Goal: Transaction & Acquisition: Purchase product/service

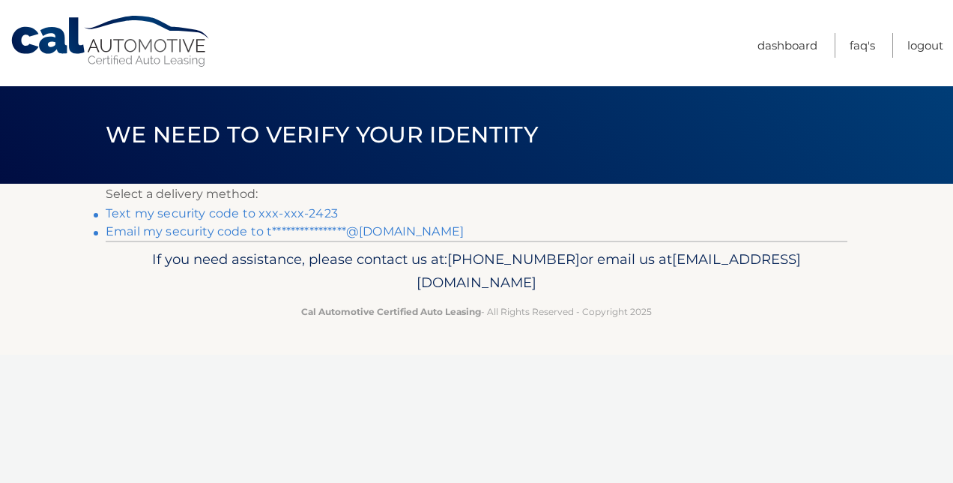
click at [303, 211] on link "Text my security code to xxx-xxx-2423" at bounding box center [222, 213] width 232 height 14
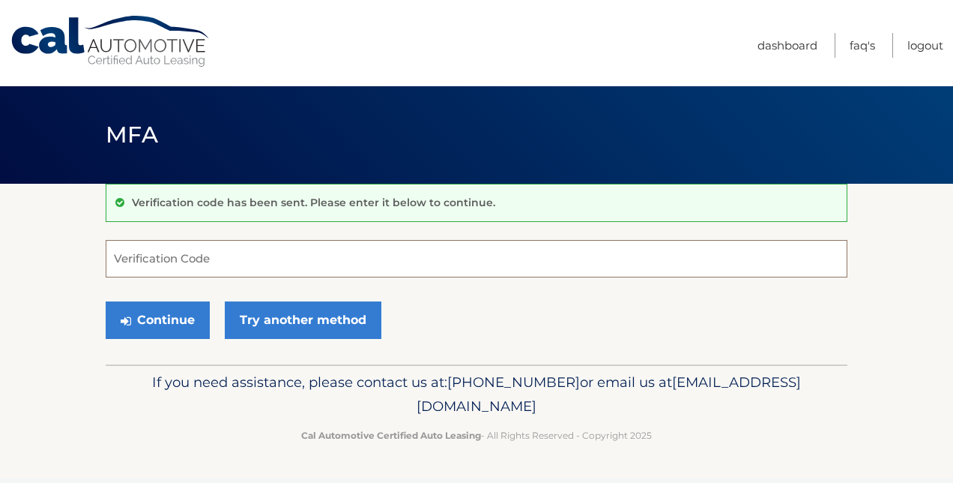
click at [327, 262] on input "Verification Code" at bounding box center [477, 258] width 742 height 37
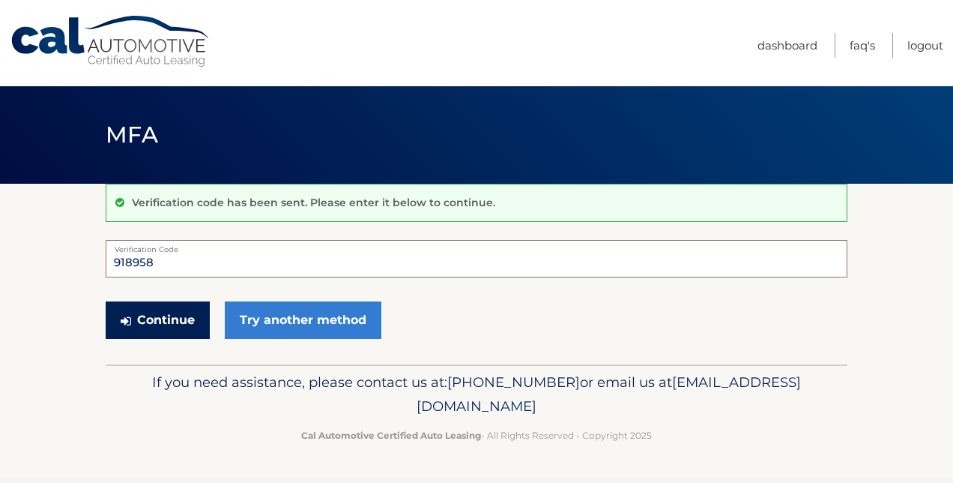
type input "918958"
click at [167, 318] on button "Continue" at bounding box center [158, 319] width 104 height 37
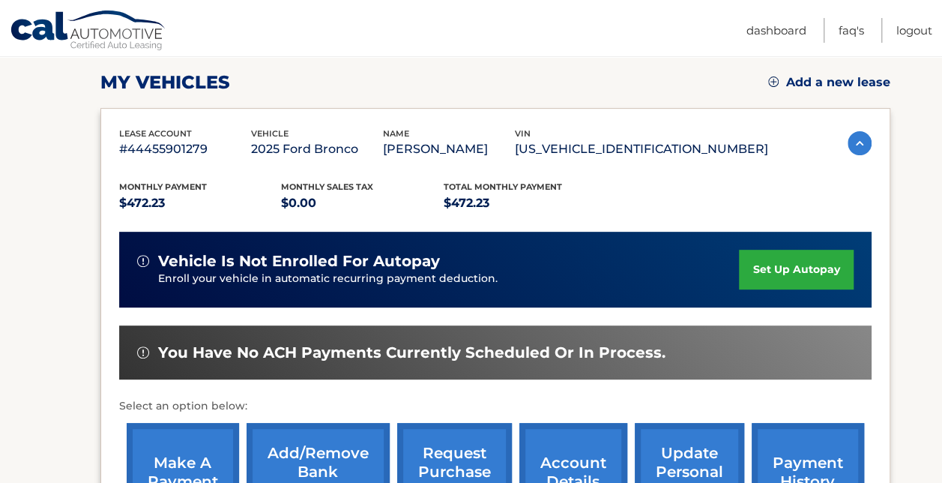
scroll to position [208, 0]
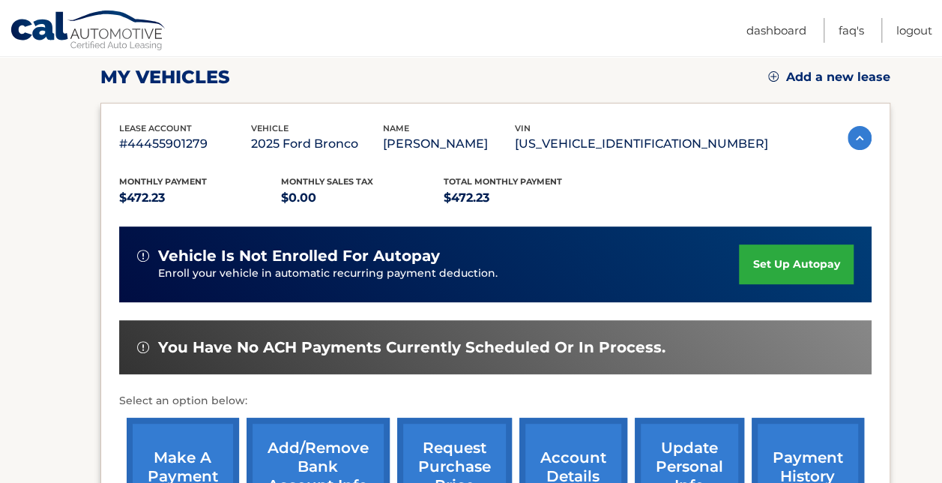
click at [817, 259] on link "set up autopay" at bounding box center [796, 264] width 114 height 40
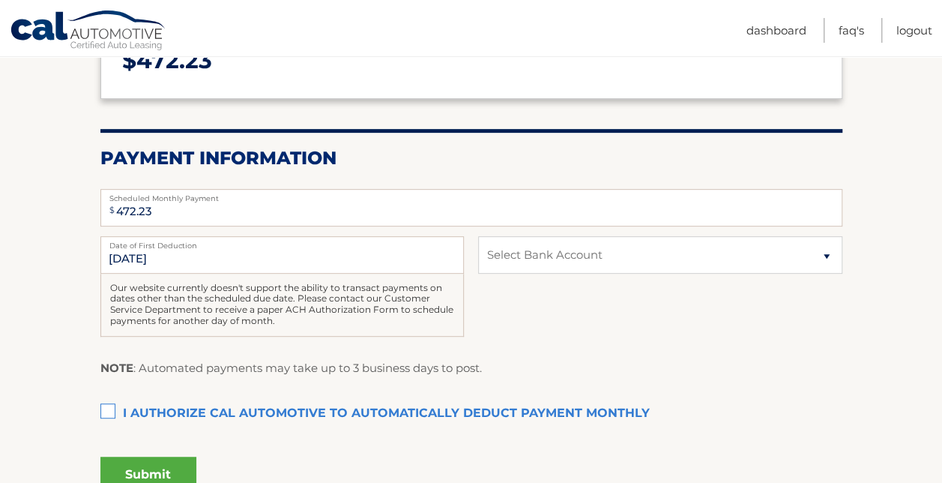
scroll to position [235, 0]
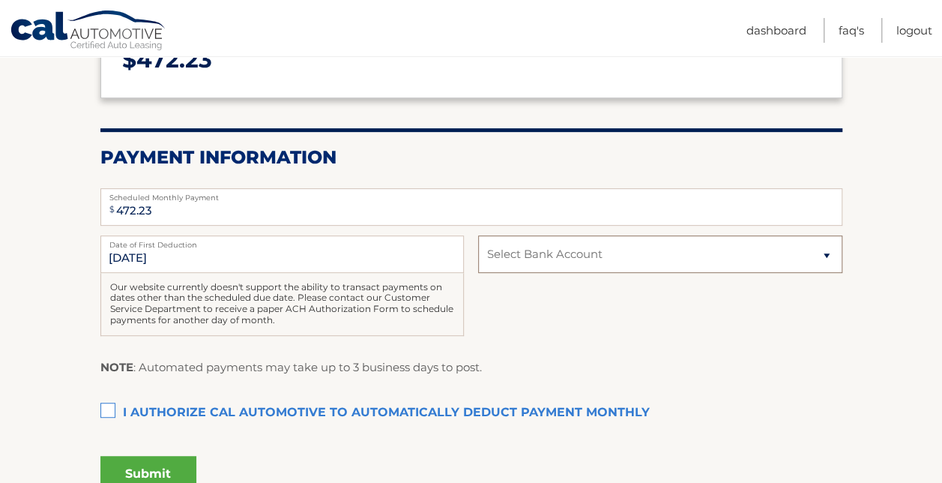
click at [642, 256] on select "Select Bank Account Checking JPMORGAN CHASE BANK, NA *****1267 Checking JPMORGA…" at bounding box center [659, 253] width 363 height 37
select select "NGRlYzZiMGQtNWQzMy00NDhiLWE5ODgtNWE0ZDZmMmFhODlk"
click at [478, 235] on select "Select Bank Account Checking JPMORGAN CHASE BANK, NA *****1267 Checking JPMORGA…" at bounding box center [659, 253] width 363 height 37
click at [105, 406] on label "I authorize cal automotive to automatically deduct payment monthly This checkbo…" at bounding box center [471, 413] width 742 height 30
click at [0, 0] on input "I authorize cal automotive to automatically deduct payment monthly This checkbo…" at bounding box center [0, 0] width 0 height 0
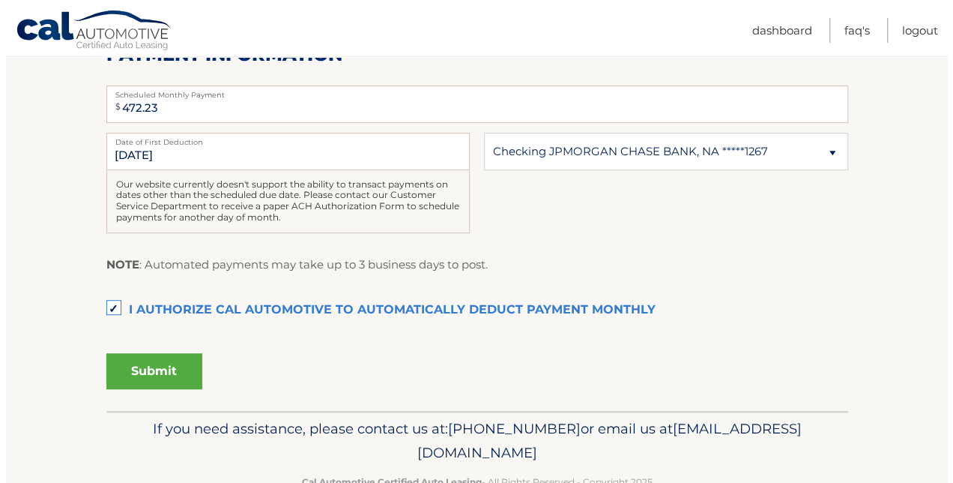
scroll to position [343, 0]
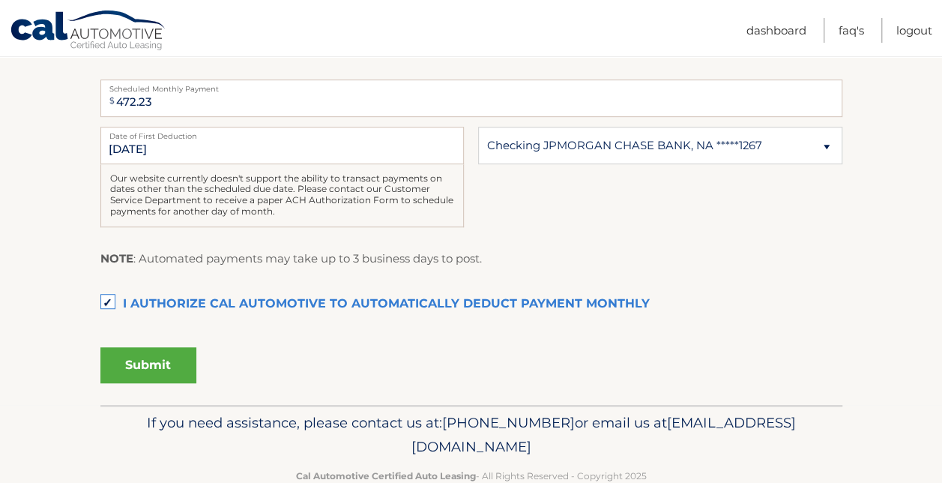
click at [166, 367] on button "Submit" at bounding box center [148, 365] width 96 height 36
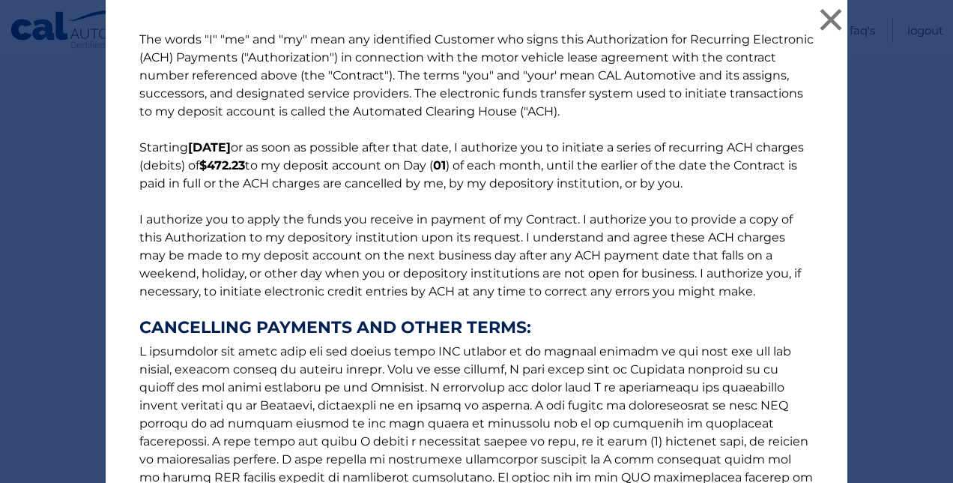
scroll to position [225, 0]
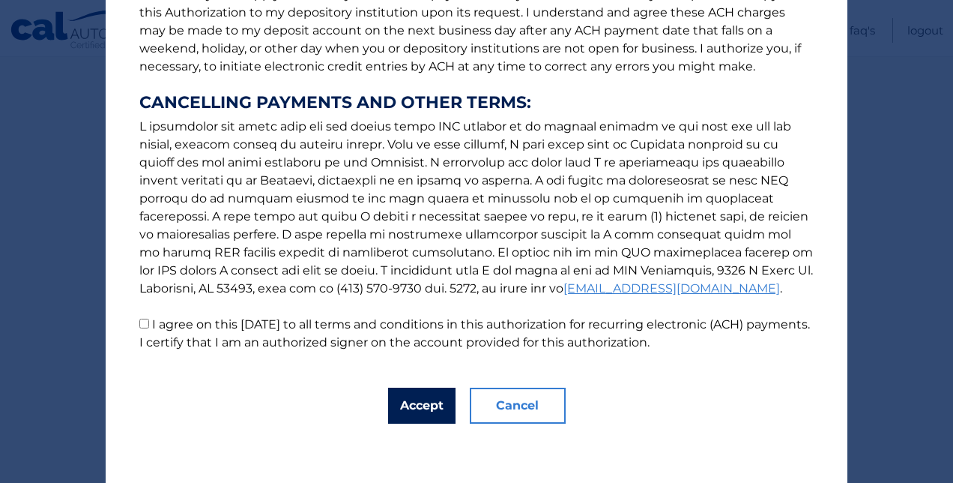
click at [414, 402] on button "Accept" at bounding box center [421, 405] width 67 height 36
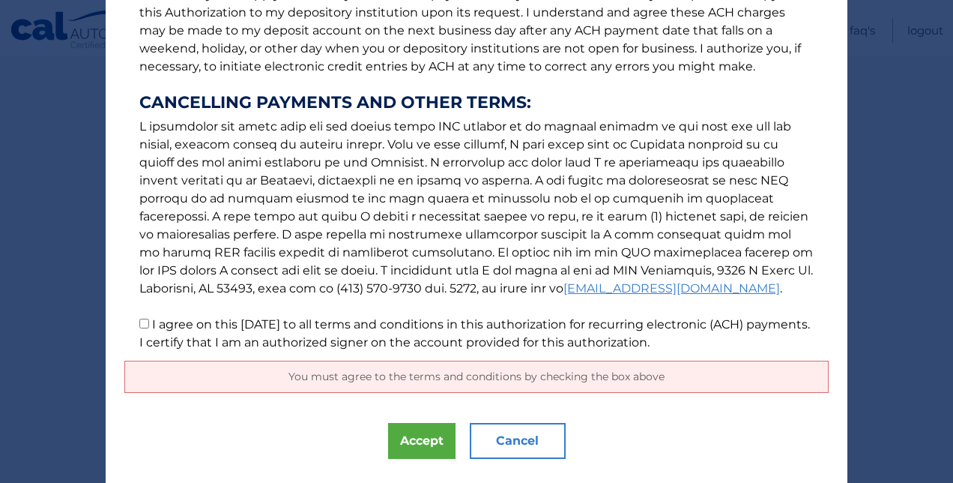
drag, startPoint x: 528, startPoint y: 339, endPoint x: 143, endPoint y: 327, distance: 385.3
click at [143, 327] on p "The words "I" "me" and "my" mean any identified Customer who signs this Authori…" at bounding box center [476, 79] width 704 height 546
click at [139, 318] on input "I agree on this 09/01/2025 to all terms and conditions in this authorization fo…" at bounding box center [144, 323] width 10 height 10
checkbox input "true"
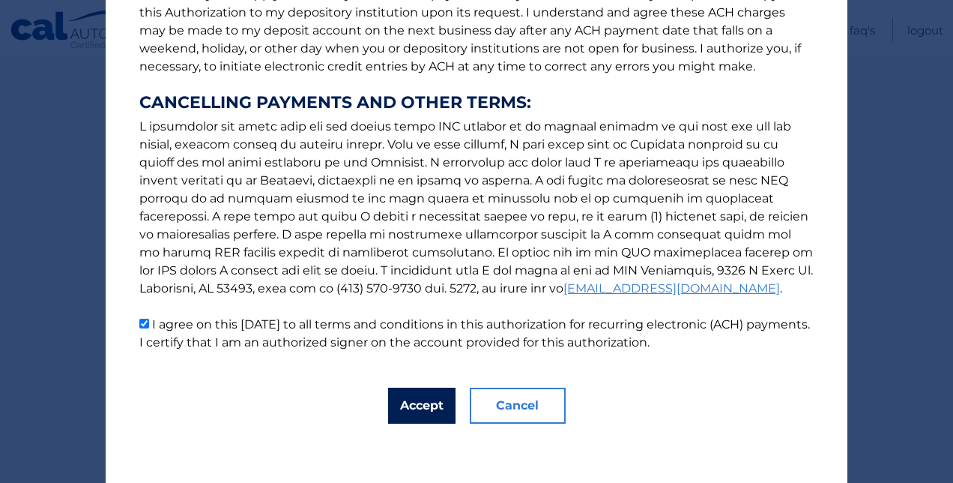
click at [424, 409] on button "Accept" at bounding box center [421, 405] width 67 height 36
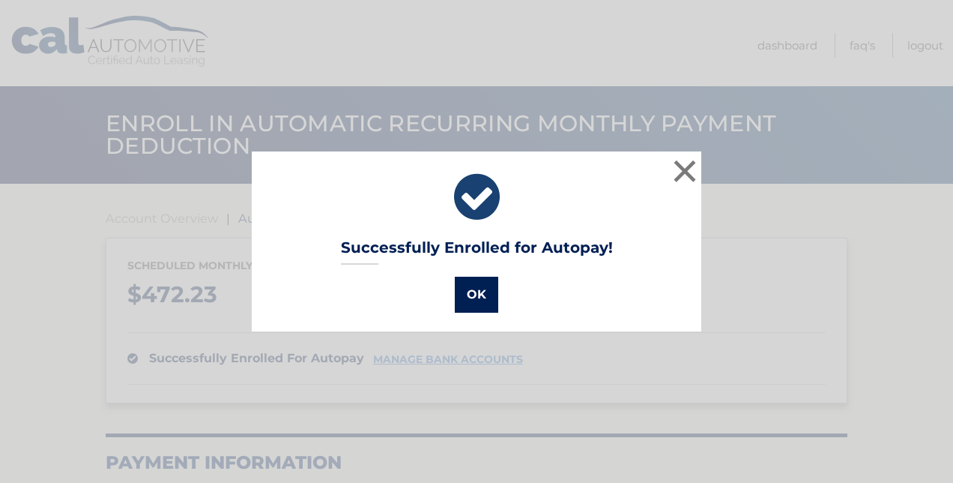
click at [478, 297] on button "OK" at bounding box center [476, 295] width 43 height 36
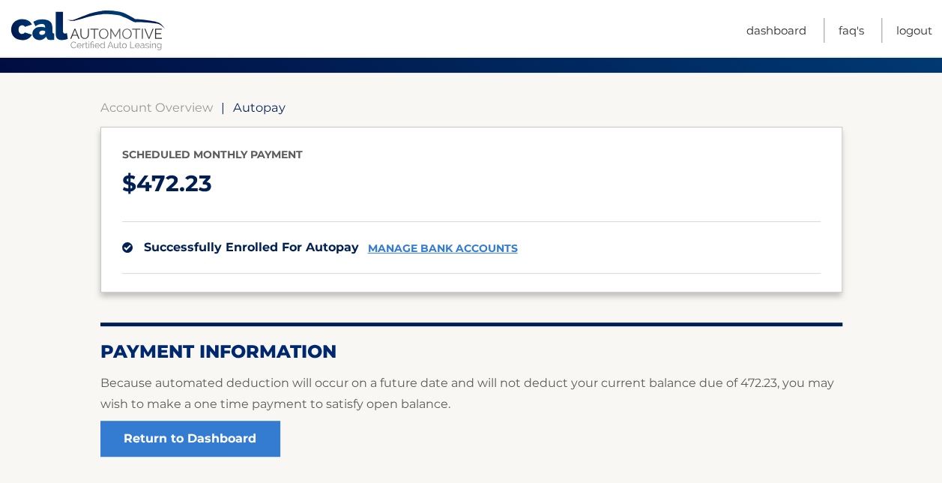
scroll to position [109, 0]
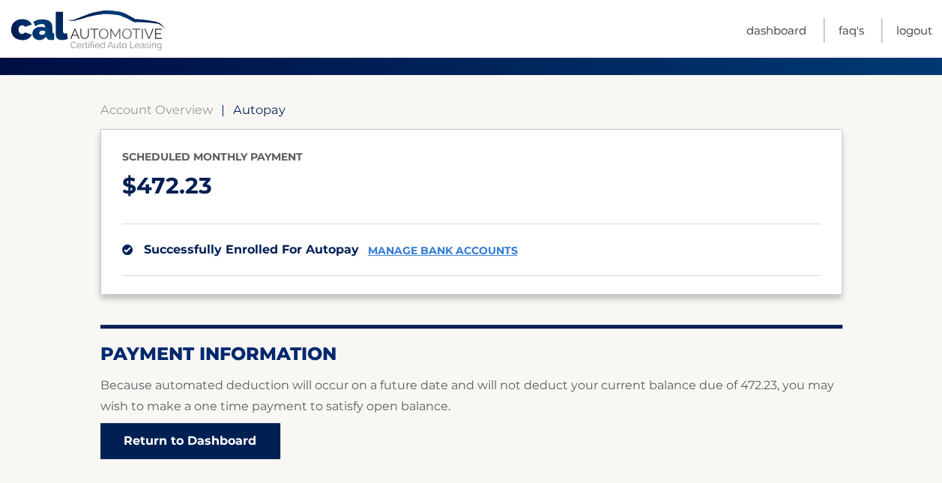
click at [221, 435] on link "Return to Dashboard" at bounding box center [190, 441] width 180 height 36
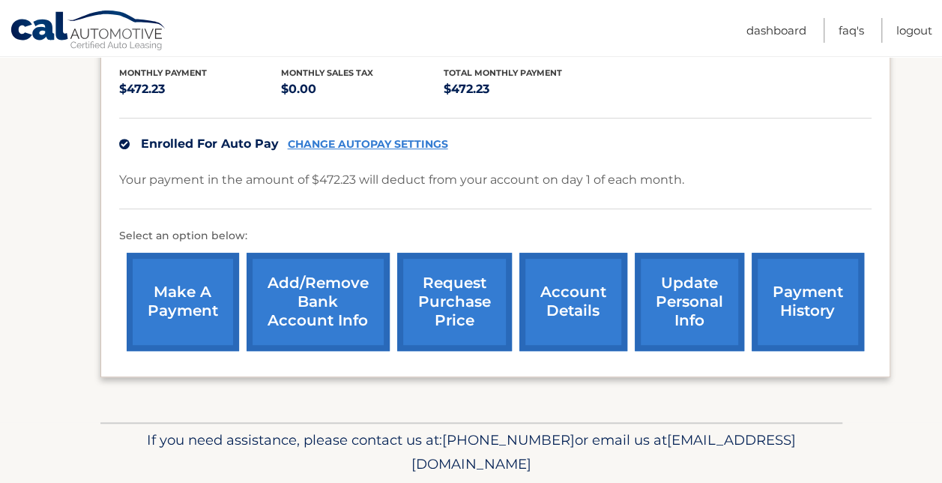
scroll to position [321, 0]
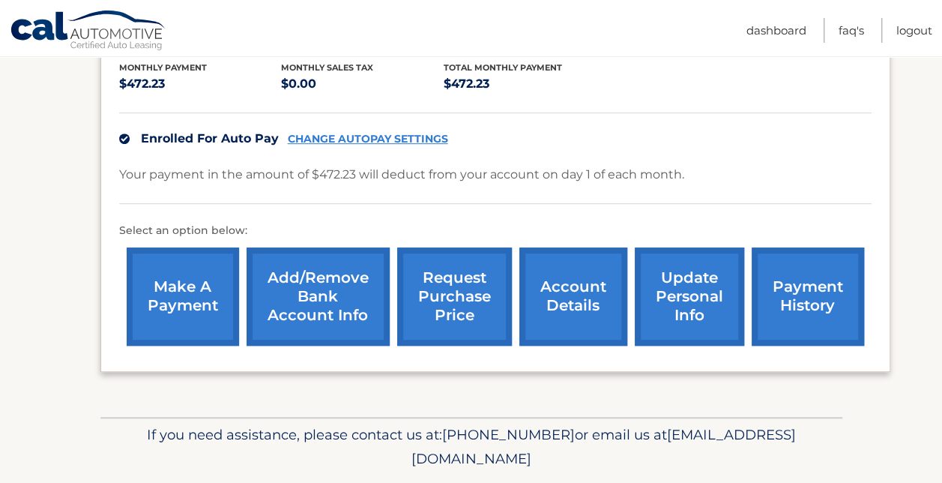
click at [172, 291] on link "make a payment" at bounding box center [183, 296] width 112 height 98
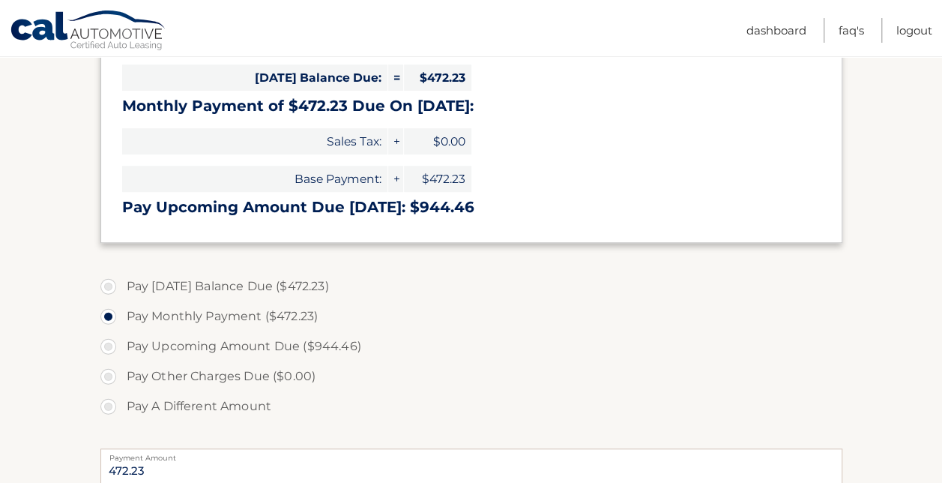
scroll to position [319, 0]
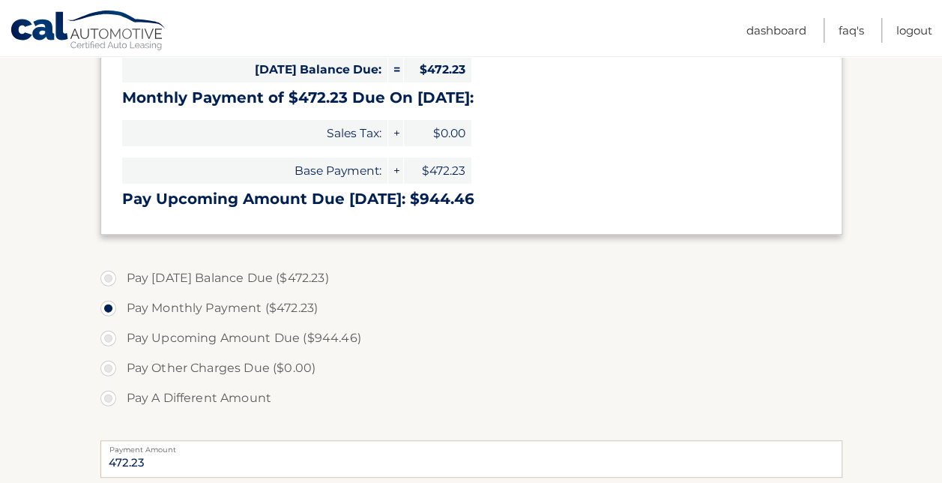
click at [109, 280] on label "Pay [DATE] Balance Due ($472.23)" at bounding box center [471, 278] width 742 height 30
click at [109, 280] on input "Pay Today's Balance Due ($472.23)" at bounding box center [113, 275] width 15 height 24
radio input "true"
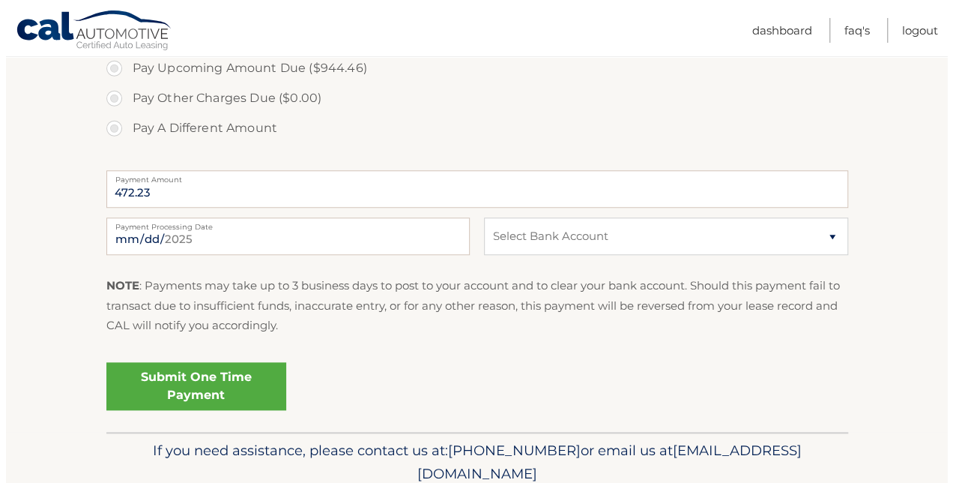
scroll to position [590, 0]
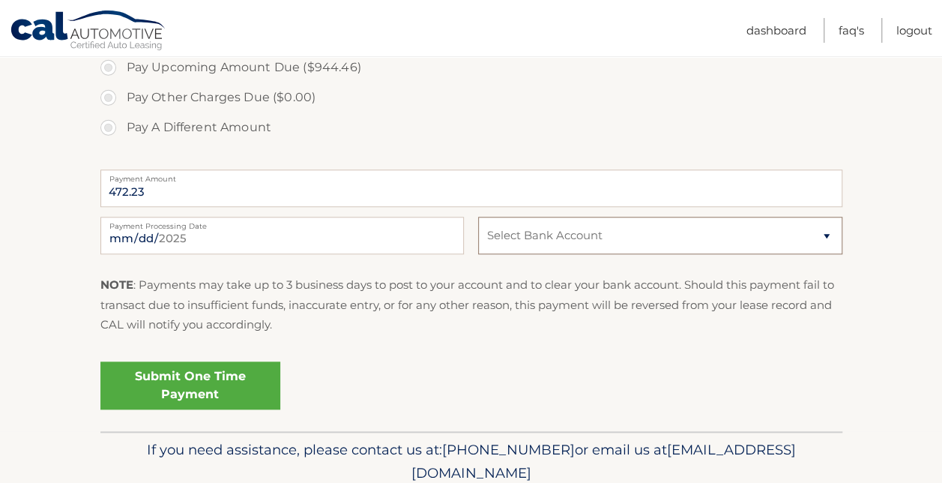
click at [575, 241] on select "Select Bank Account Checking JPMORGAN CHASE BANK, NA *****1267 Checking JPMORGA…" at bounding box center [659, 235] width 363 height 37
select select "NGRlYzZiMGQtNWQzMy00NDhiLWE5ODgtNWE0ZDZmMmFhODlk"
click at [478, 217] on select "Select Bank Account Checking JPMORGAN CHASE BANK, NA *****1267 Checking JPMORGA…" at bounding box center [659, 235] width 363 height 37
click at [204, 378] on link "Submit One Time Payment" at bounding box center [190, 385] width 180 height 48
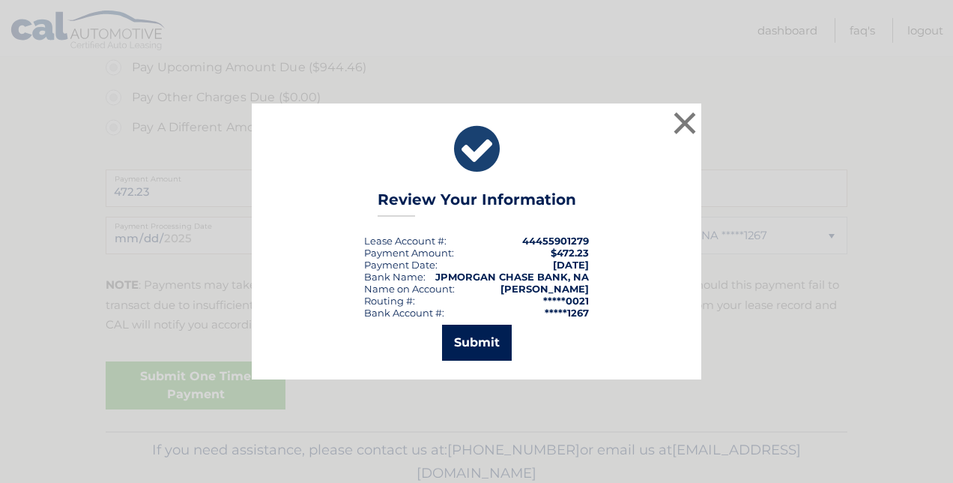
click at [497, 335] on button "Submit" at bounding box center [477, 342] width 70 height 36
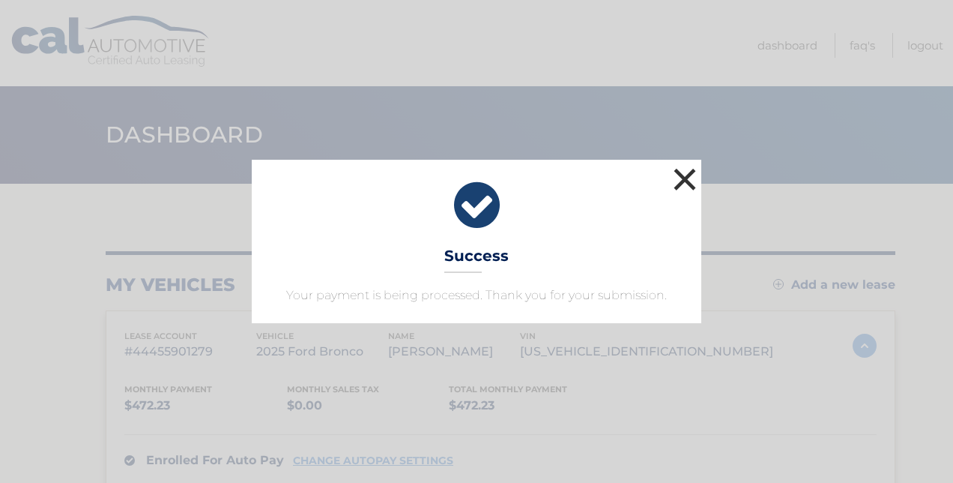
click at [685, 181] on button "×" at bounding box center [685, 179] width 30 height 30
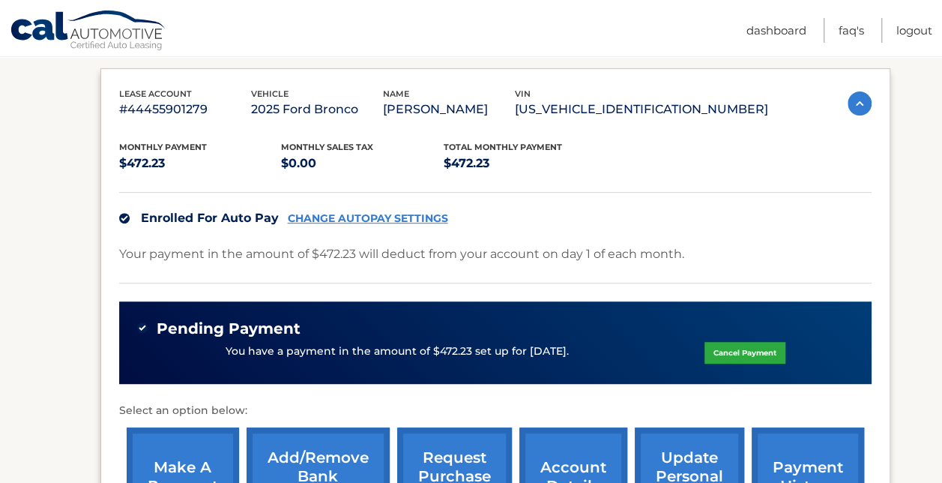
scroll to position [244, 0]
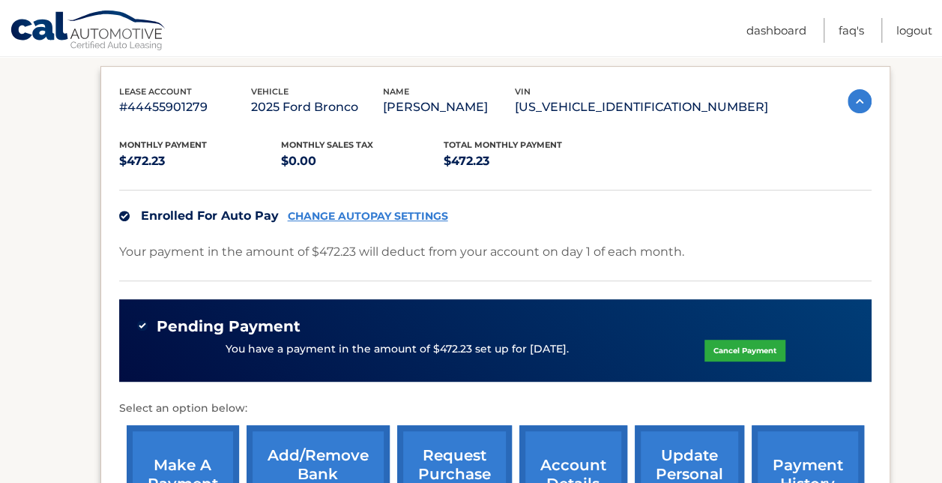
click at [731, 342] on link "Cancel Payment" at bounding box center [744, 350] width 81 height 22
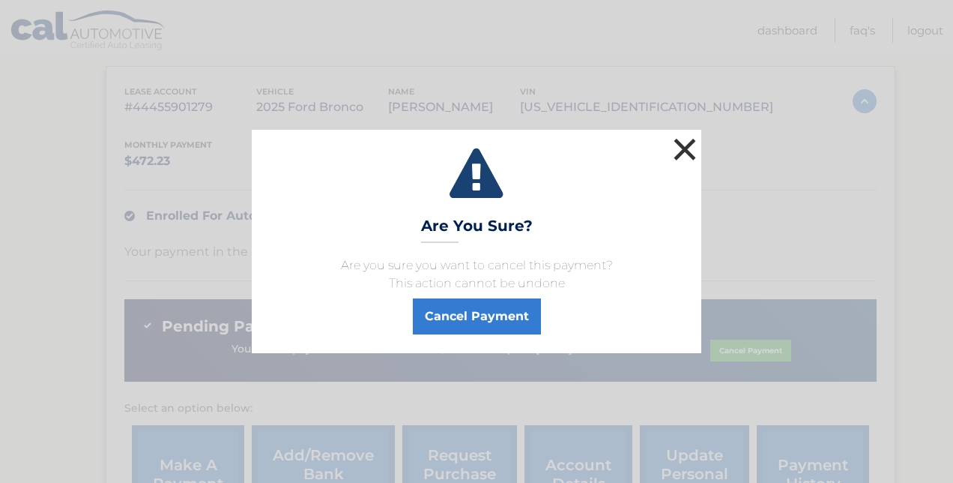
click at [676, 148] on button "×" at bounding box center [685, 149] width 30 height 30
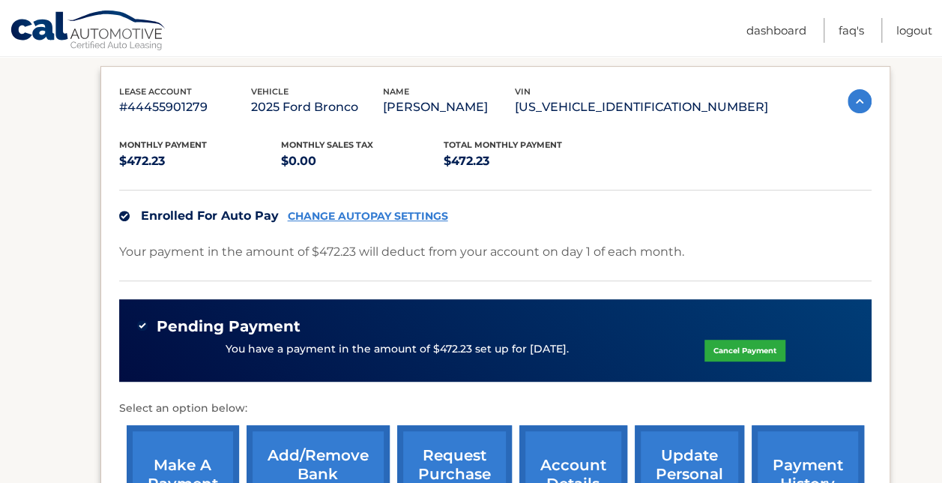
click at [360, 309] on div "Pending Payment You have a payment in the amount of $472.23 set up for 9/2/2025…" at bounding box center [495, 340] width 752 height 83
click at [725, 351] on link "Cancel Payment" at bounding box center [744, 350] width 81 height 22
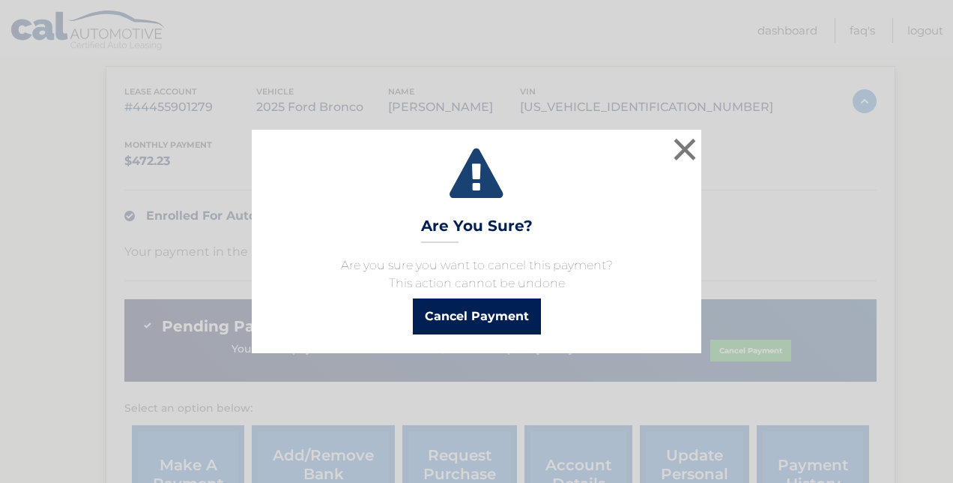
click at [528, 300] on button "Cancel Payment" at bounding box center [477, 316] width 128 height 36
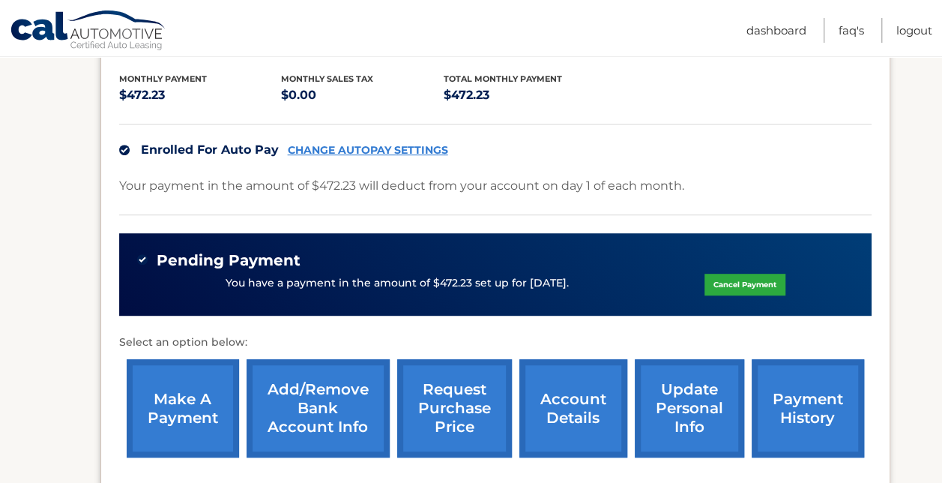
scroll to position [312, 0]
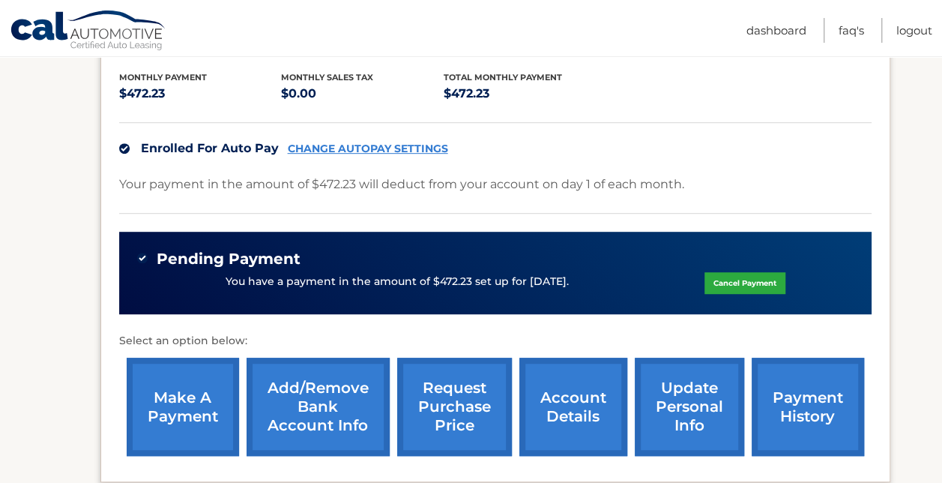
click at [202, 398] on link "make a payment" at bounding box center [183, 406] width 112 height 98
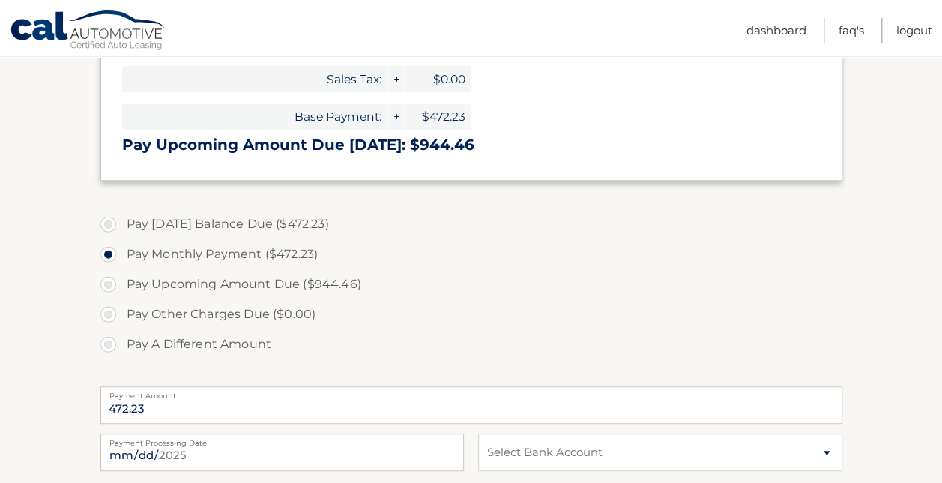
scroll to position [375, 0]
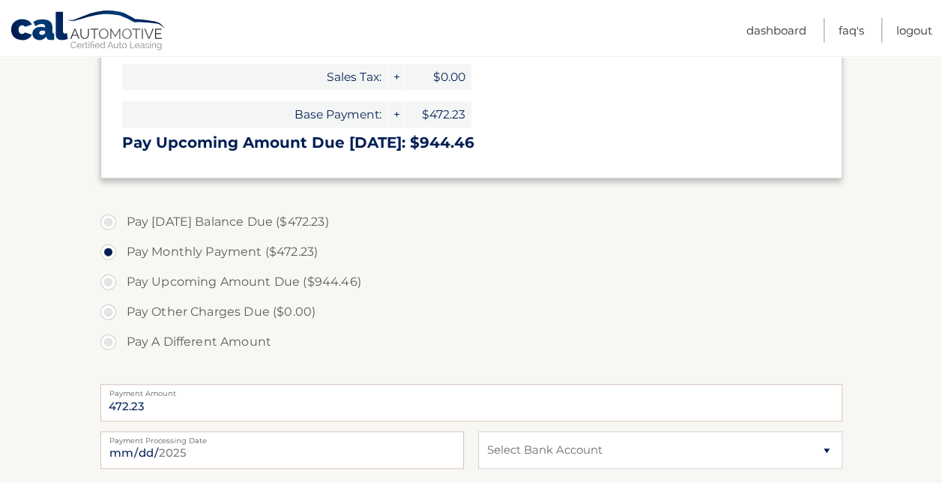
click at [103, 218] on label "Pay Today's Balance Due ($472.23)" at bounding box center [471, 222] width 742 height 30
click at [106, 218] on input "Pay Today's Balance Due ($472.23)" at bounding box center [113, 219] width 15 height 24
radio input "true"
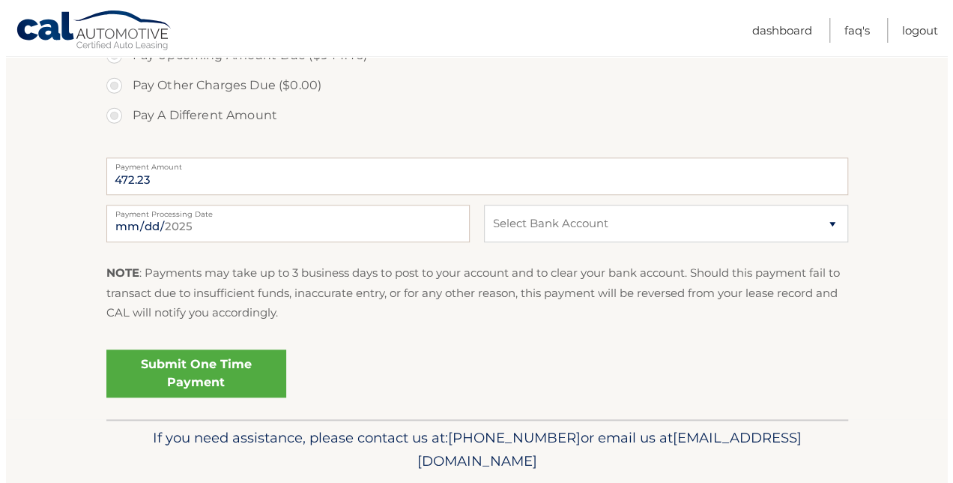
scroll to position [612, 0]
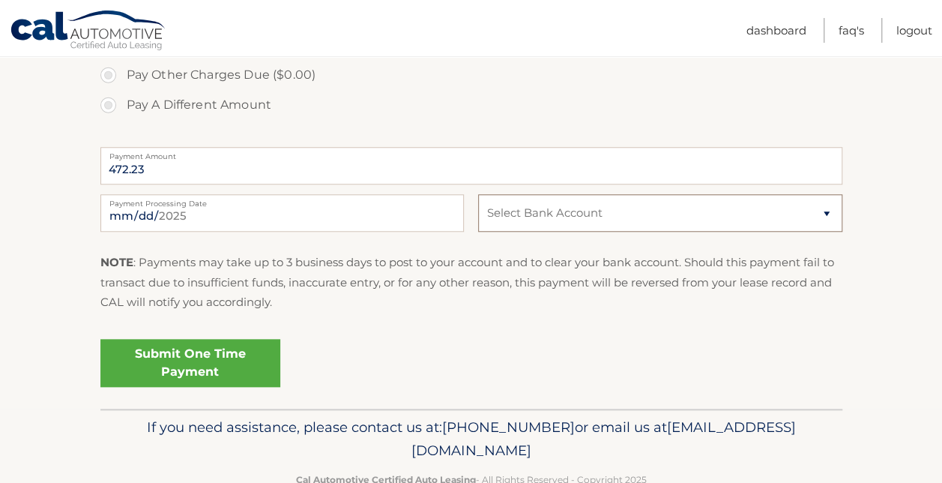
click at [587, 220] on select "Select Bank Account Checking JPMORGAN CHASE BANK, NA *****1267 Checking JPMORGA…" at bounding box center [659, 212] width 363 height 37
select select "NGRlYzZiMGQtNWQzMy00NDhiLWE5ODgtNWE0ZDZmMmFhODlk"
click at [478, 194] on select "Select Bank Account Checking JPMORGAN CHASE BANK, NA *****1267 Checking JPMORGA…" at bounding box center [659, 212] width 363 height 37
click at [238, 354] on link "Submit One Time Payment" at bounding box center [190, 363] width 180 height 48
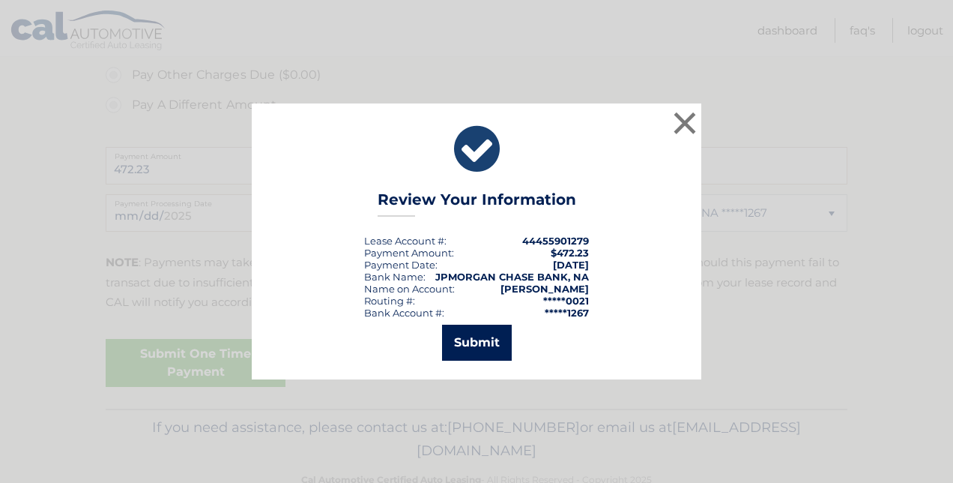
click at [471, 341] on button "Submit" at bounding box center [477, 342] width 70 height 36
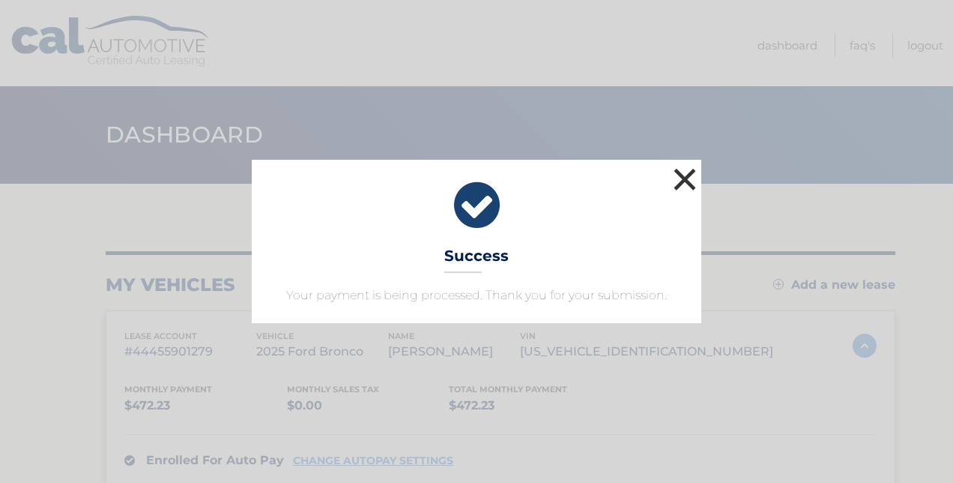
click at [691, 175] on button "×" at bounding box center [685, 179] width 30 height 30
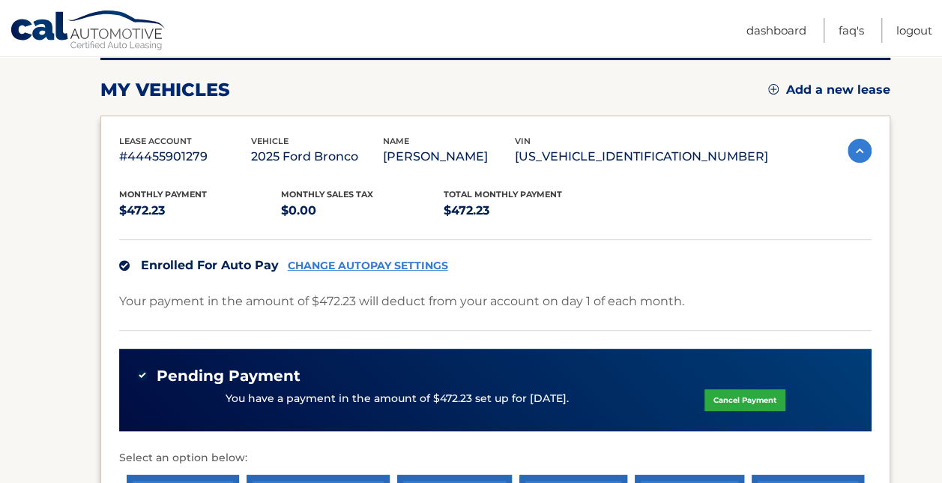
scroll to position [194, 0]
